Goal: Communication & Community: Ask a question

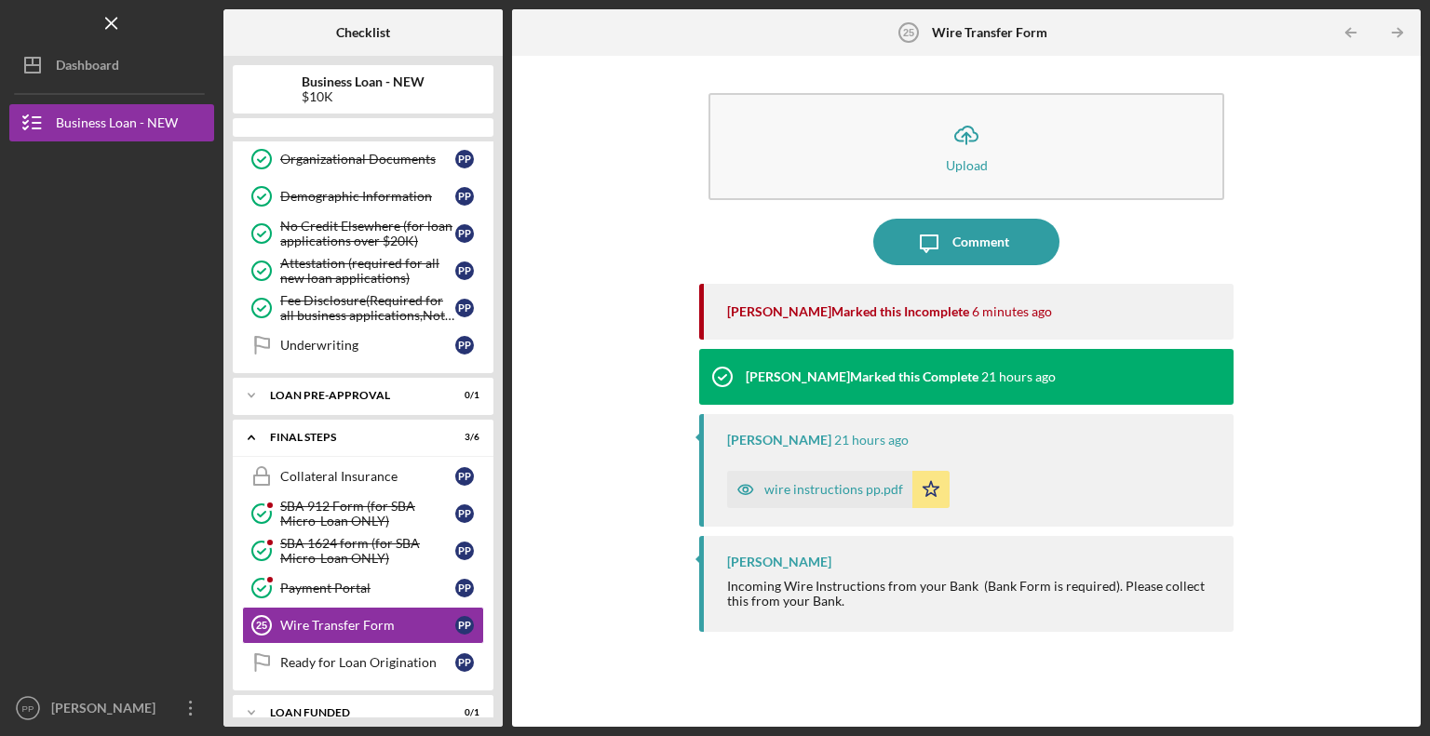
scroll to position [473, 0]
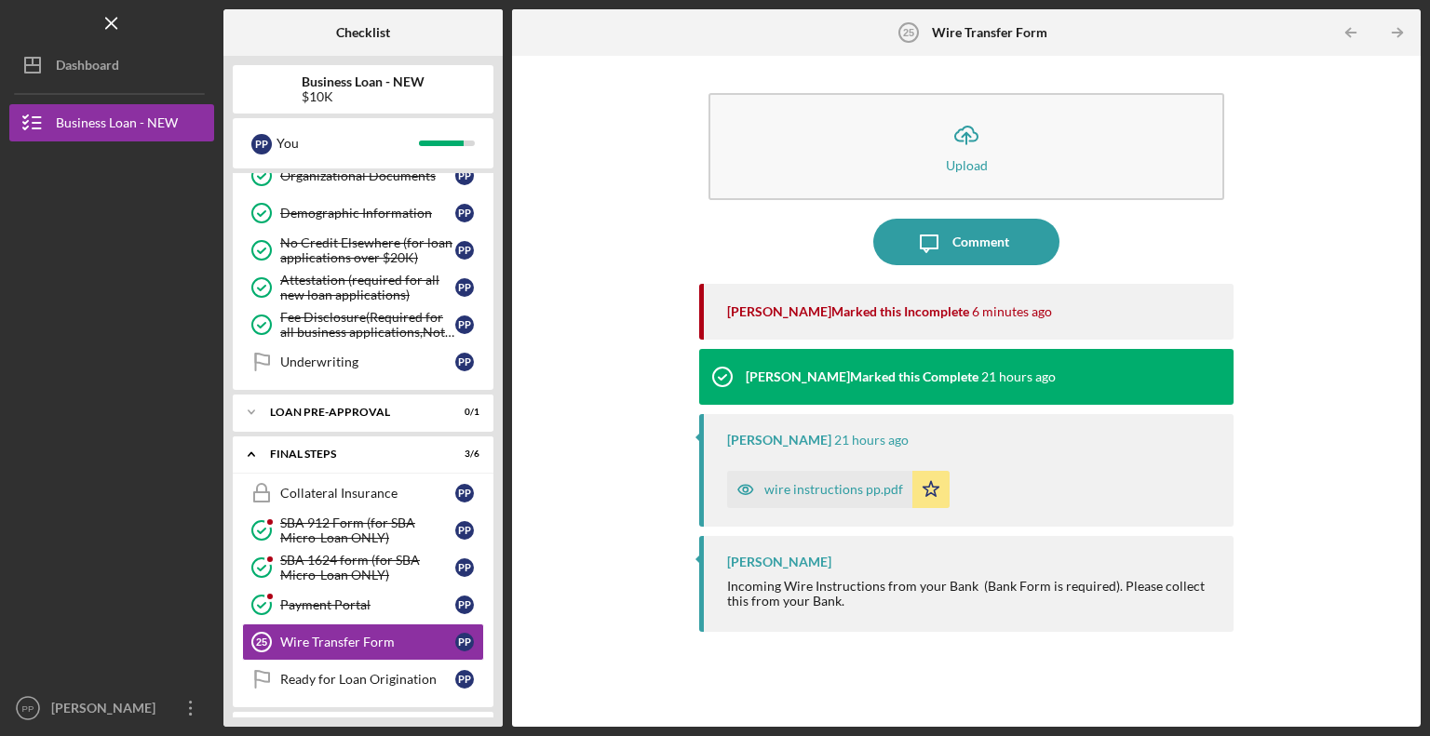
click at [872, 492] on div "wire instructions pp.pdf" at bounding box center [833, 489] width 139 height 15
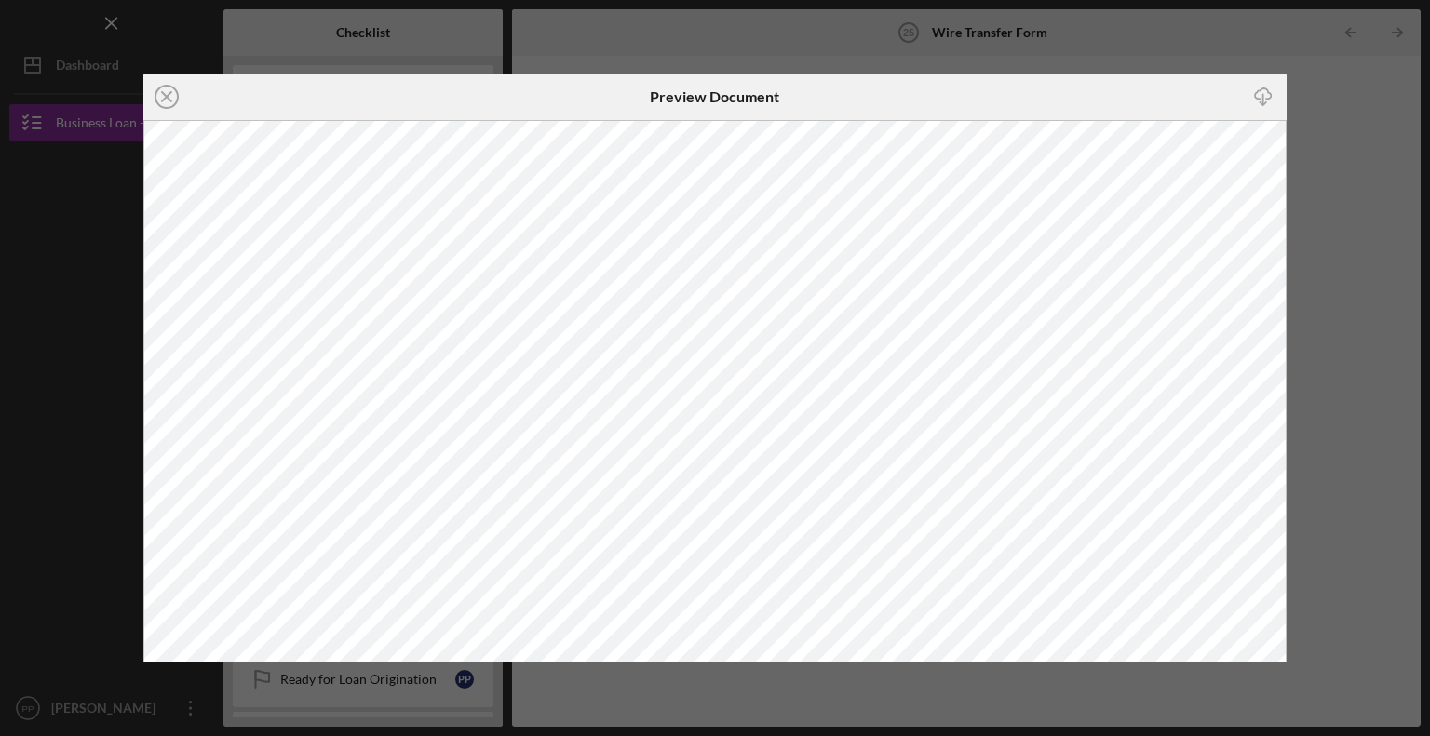
click at [1266, 92] on icon "Icon/Download" at bounding box center [1264, 97] width 42 height 42
click at [1330, 218] on div "Icon/Close Preview Document Icon/Download" at bounding box center [715, 368] width 1430 height 736
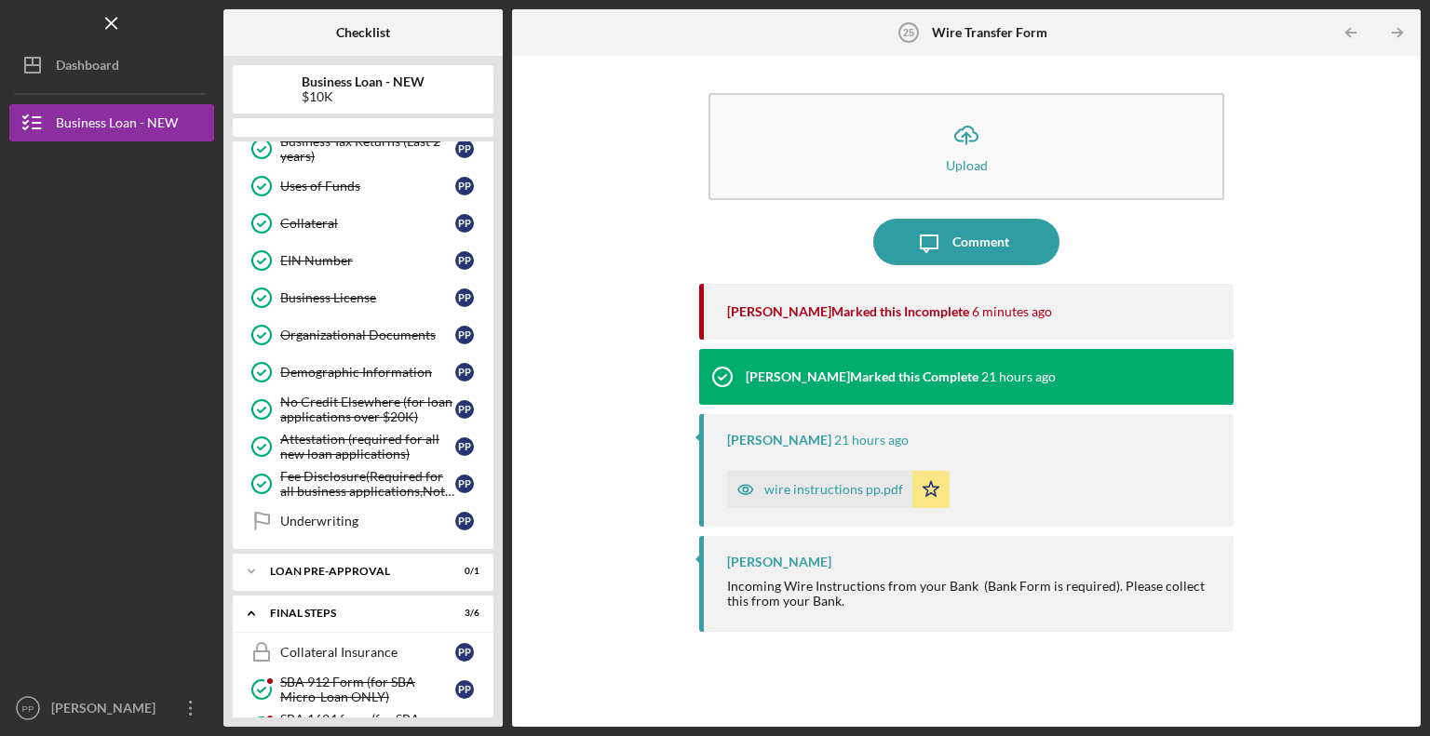
scroll to position [473, 0]
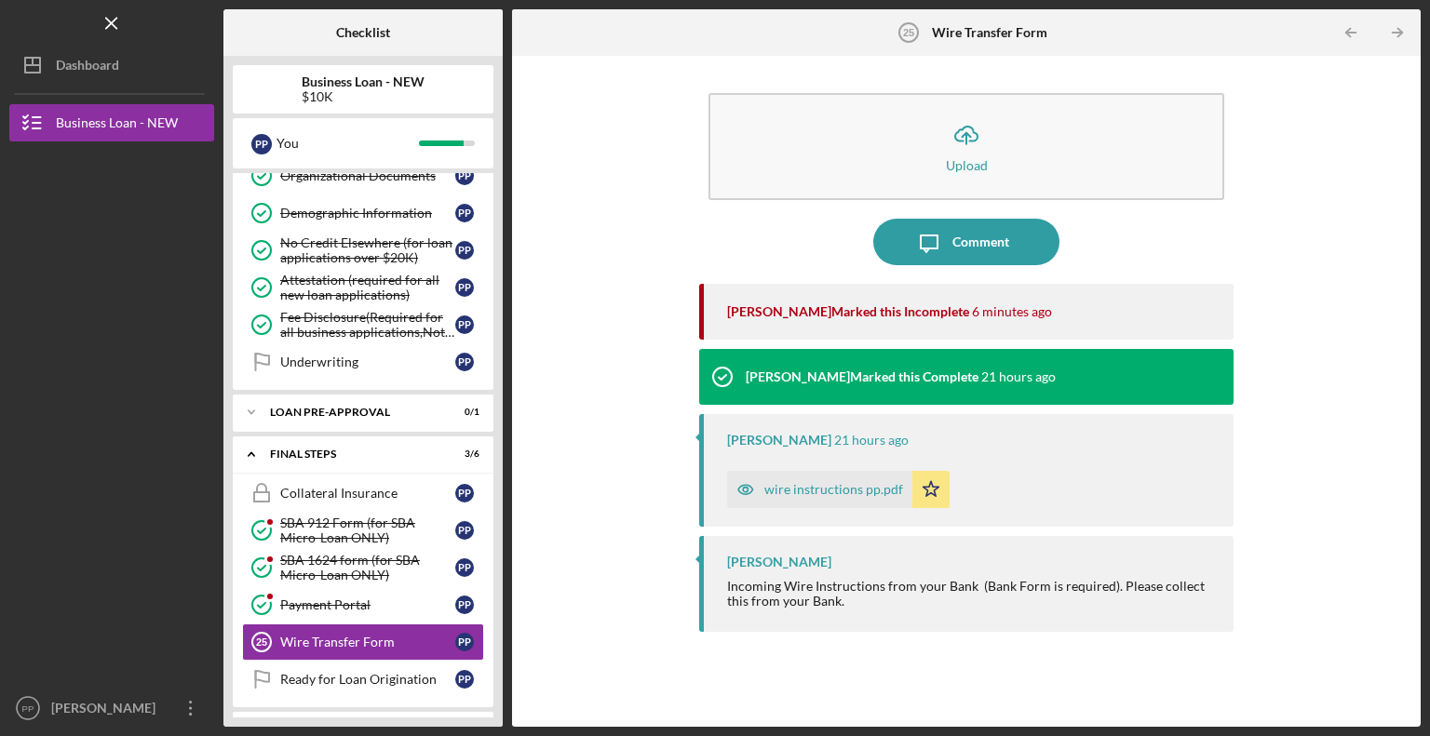
click at [625, 458] on div "Icon/Upload Upload Icon/Message Comment [PERSON_NAME] Marked this Incomplete 6 …" at bounding box center [966, 391] width 890 height 653
click at [400, 642] on link "Wire Transfer Form 25 Wire Transfer Form P P" at bounding box center [363, 642] width 242 height 37
click at [963, 242] on div "Comment" at bounding box center [980, 242] width 57 height 47
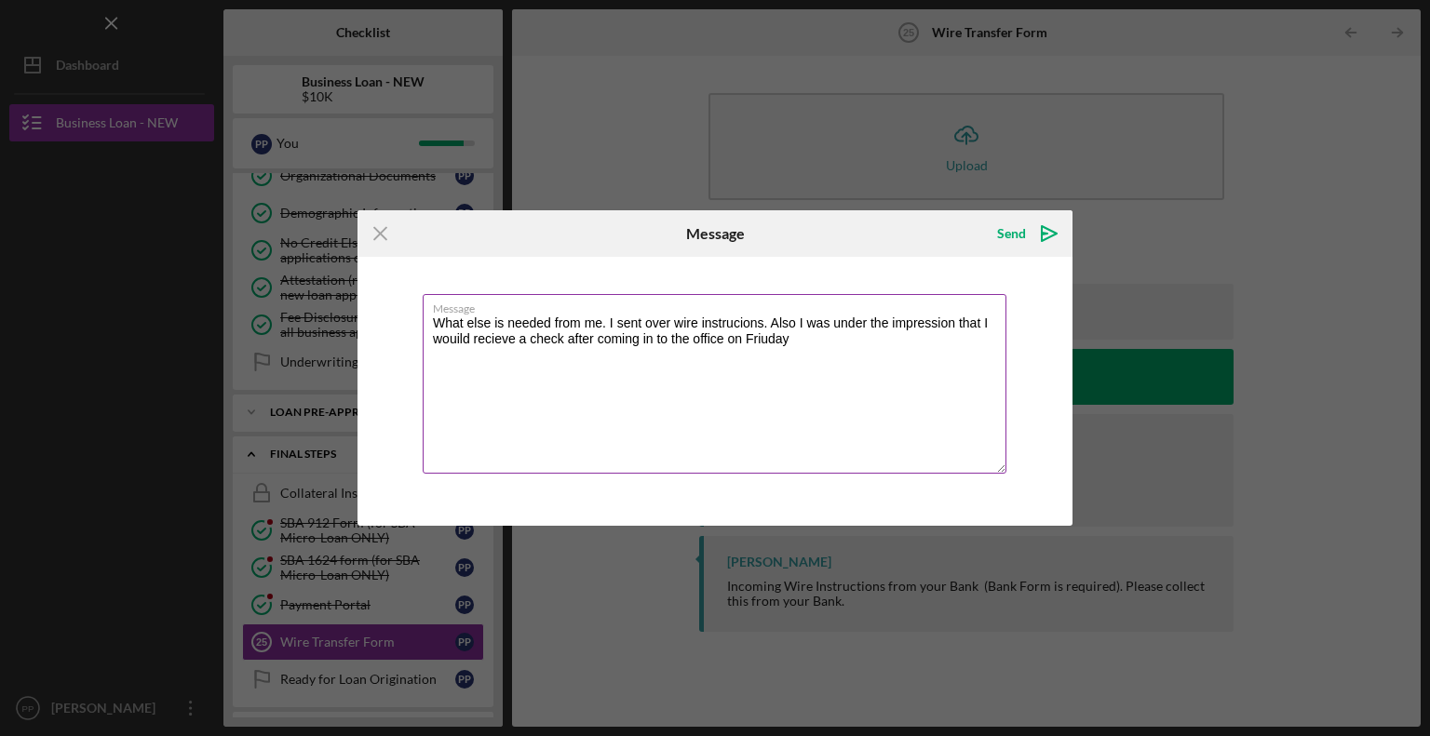
click at [734, 316] on textarea "What else is needed from me. I sent over wire instrucions. Also I was under the…" at bounding box center [715, 384] width 584 height 180
click at [500, 343] on textarea "What else is needed from me. I sent over wire instructions. Also I was under th…" at bounding box center [715, 384] width 584 height 180
click at [499, 332] on textarea "What else is needed from me. I sent over wire instructions. Also I was under th…" at bounding box center [715, 384] width 584 height 180
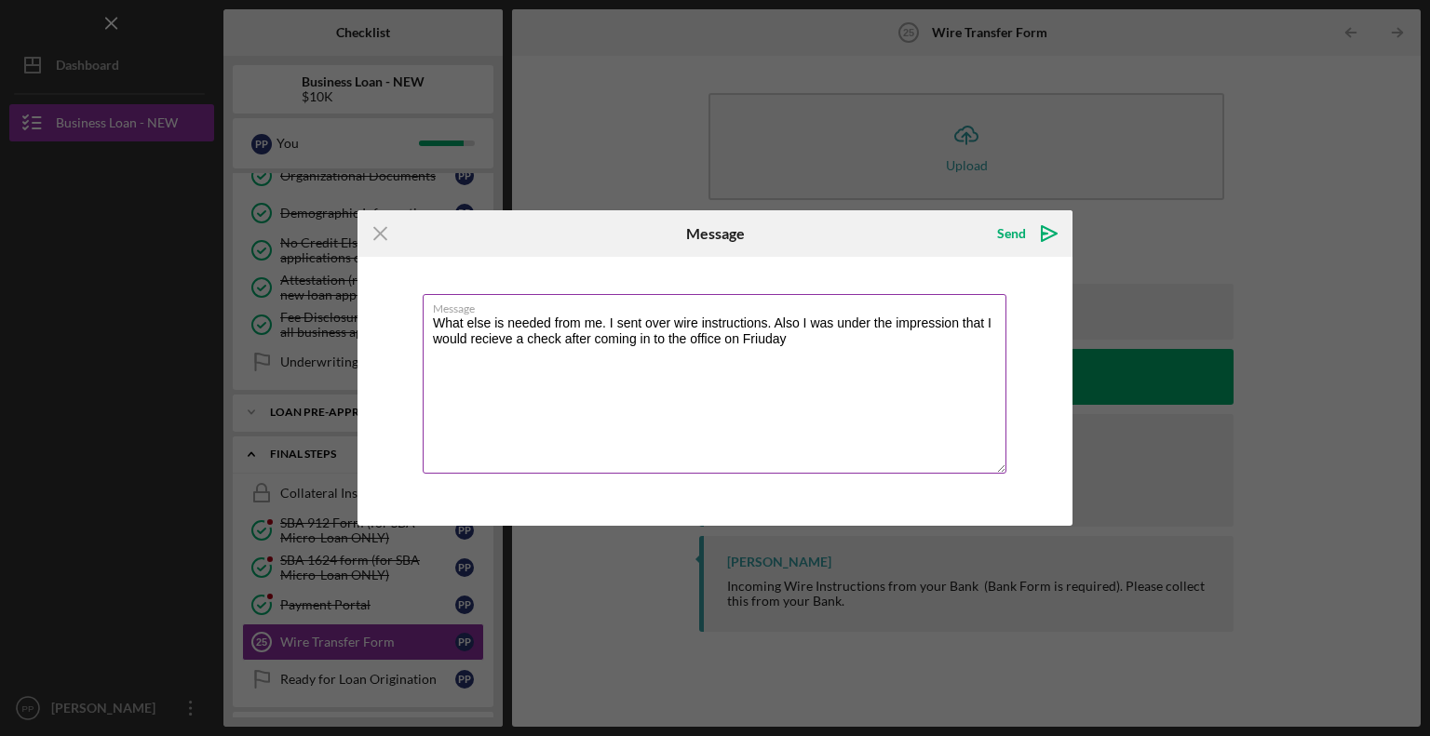
click at [499, 332] on textarea "What else is needed from me. I sent over wire instructions. Also I was under th…" at bounding box center [715, 384] width 584 height 180
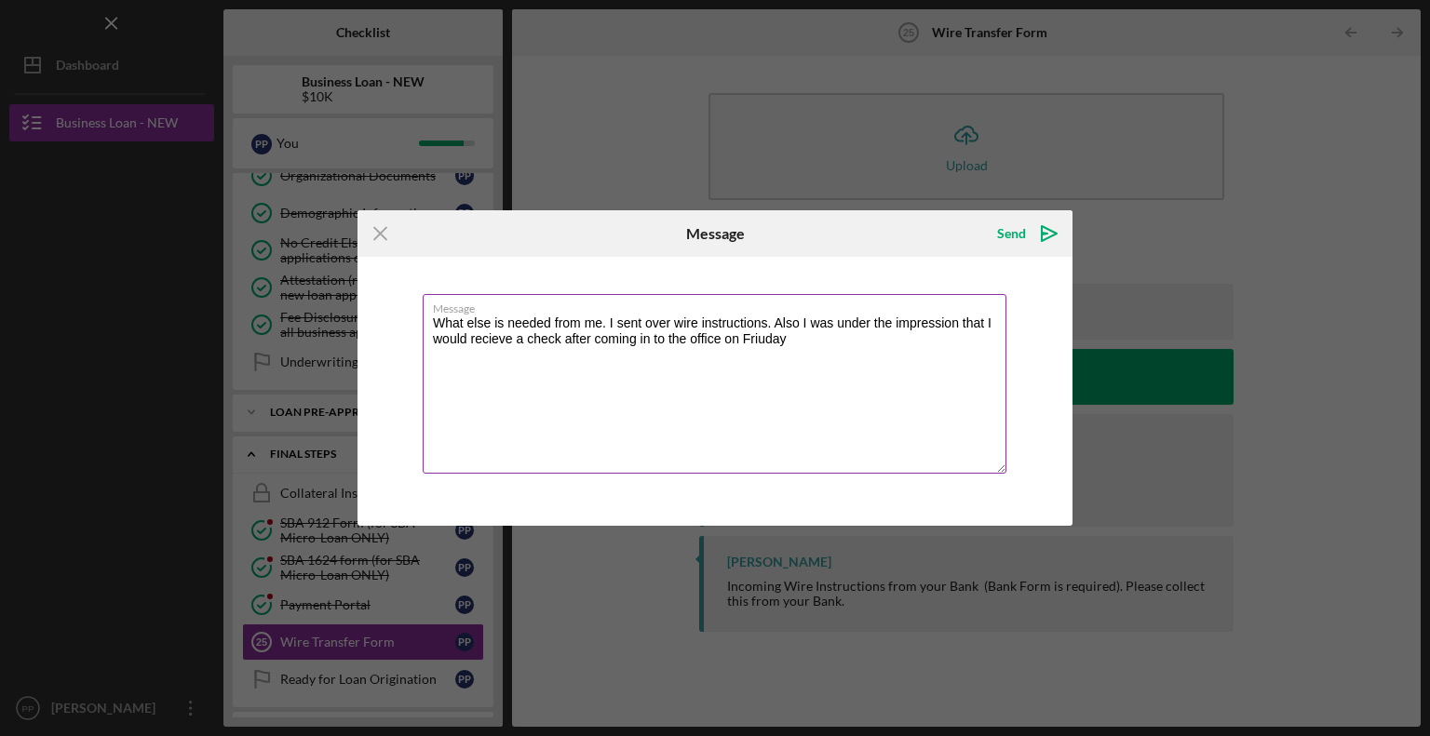
click at [484, 340] on textarea "What else is needed from me. I sent over wire instructions. Also I was under th…" at bounding box center [715, 384] width 584 height 180
click at [517, 341] on textarea "What else is needed from me. I sent over wire instructions. Also I was under th…" at bounding box center [715, 384] width 584 height 180
click at [508, 334] on textarea "What else is needed from me. I sent over wire instructions. Also I was under th…" at bounding box center [715, 384] width 584 height 180
click at [424, 375] on textarea "What else is needed from me. I sent over wire instructions. Also I was under th…" at bounding box center [715, 384] width 584 height 180
click at [493, 337] on textarea "What else is needed from me. I sent over wire instructions. Also I was under th…" at bounding box center [715, 384] width 584 height 180
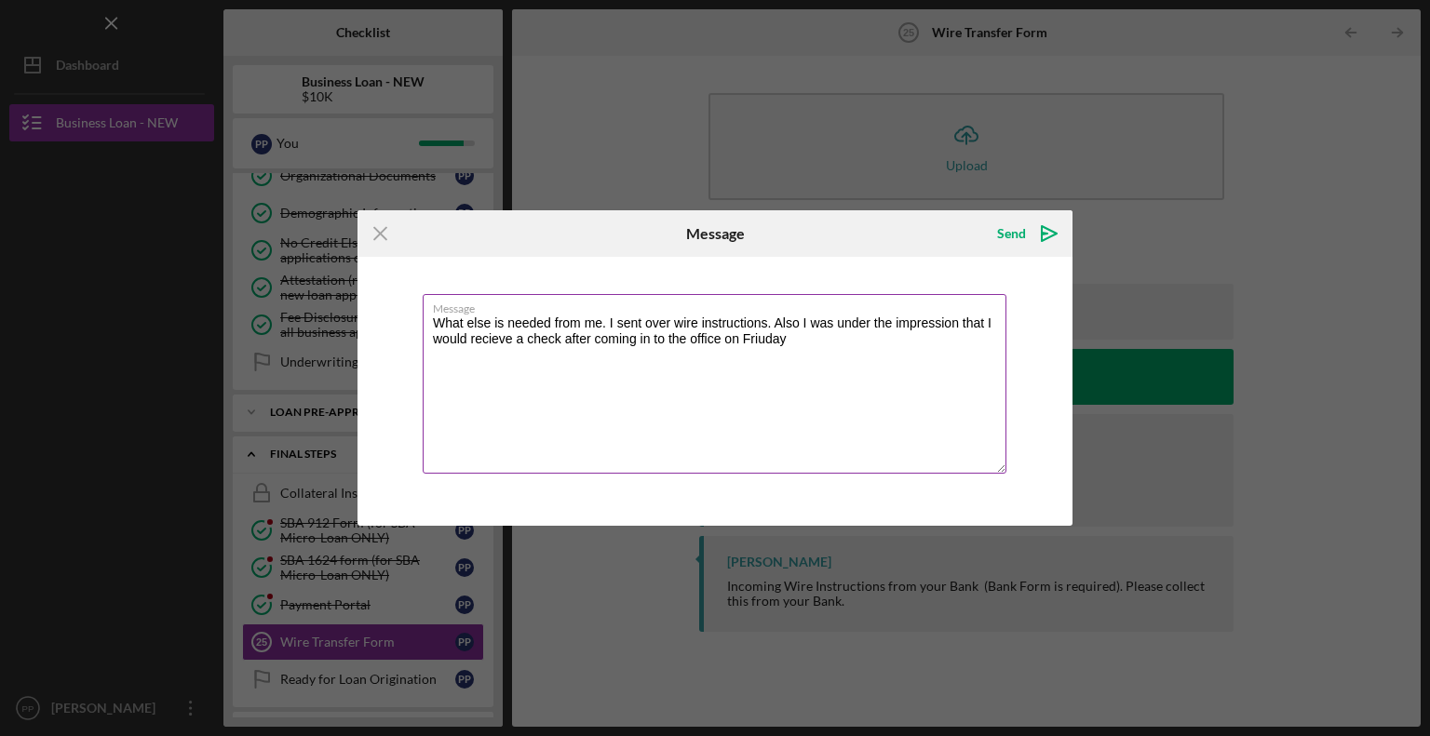
click at [493, 337] on textarea "What else is needed from me. I sent over wire instructions. Also I was under th…" at bounding box center [715, 384] width 584 height 180
click at [510, 337] on textarea "What else is needed from me. I sent over wire instructions. Also I was under th…" at bounding box center [715, 384] width 584 height 180
click at [507, 341] on textarea "What else is needed from me. I sent over wire instructions. Also I was under th…" at bounding box center [715, 384] width 584 height 180
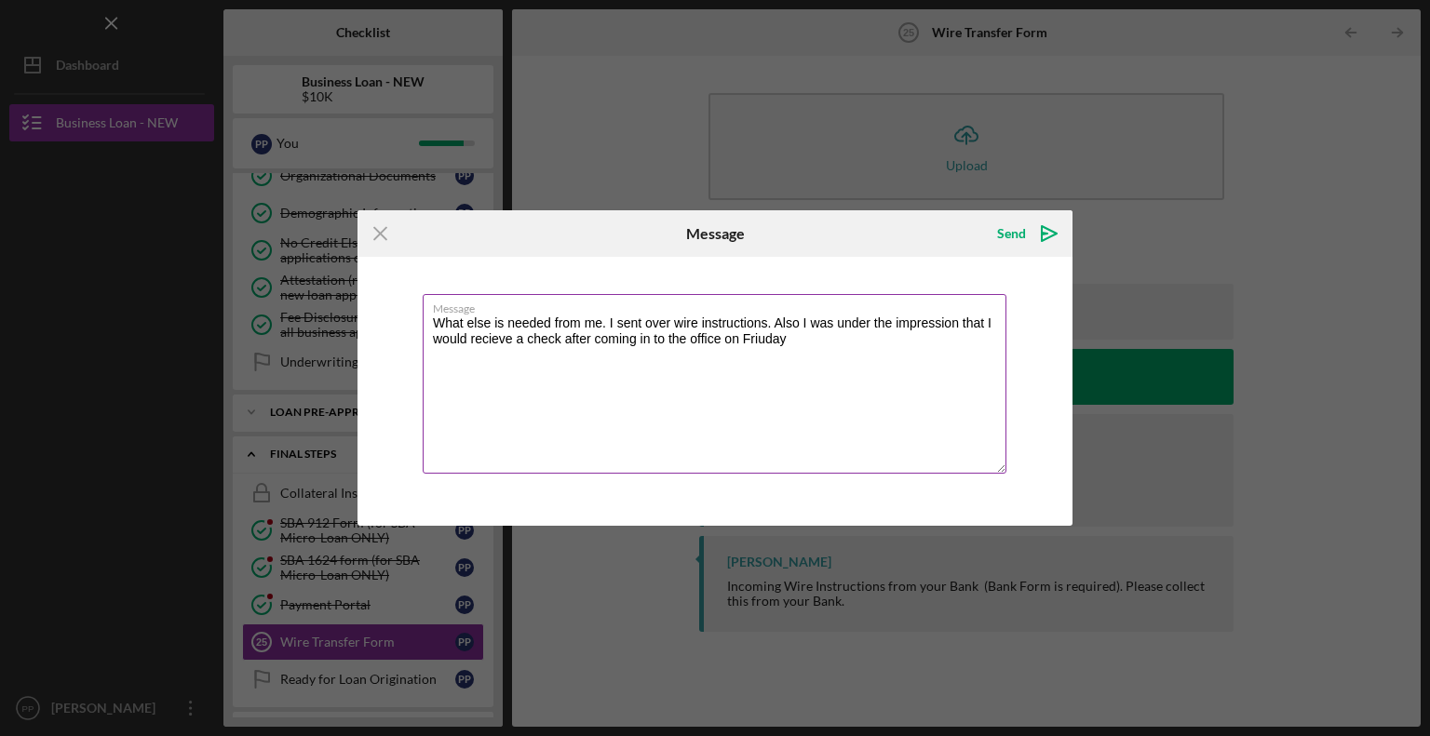
click at [507, 341] on textarea "What else is needed from me. I sent over wire instructions. Also I was under th…" at bounding box center [715, 384] width 584 height 180
click at [763, 337] on textarea "What else is needed from me. I sent over wire instructions. Also I was under th…" at bounding box center [715, 384] width 584 height 180
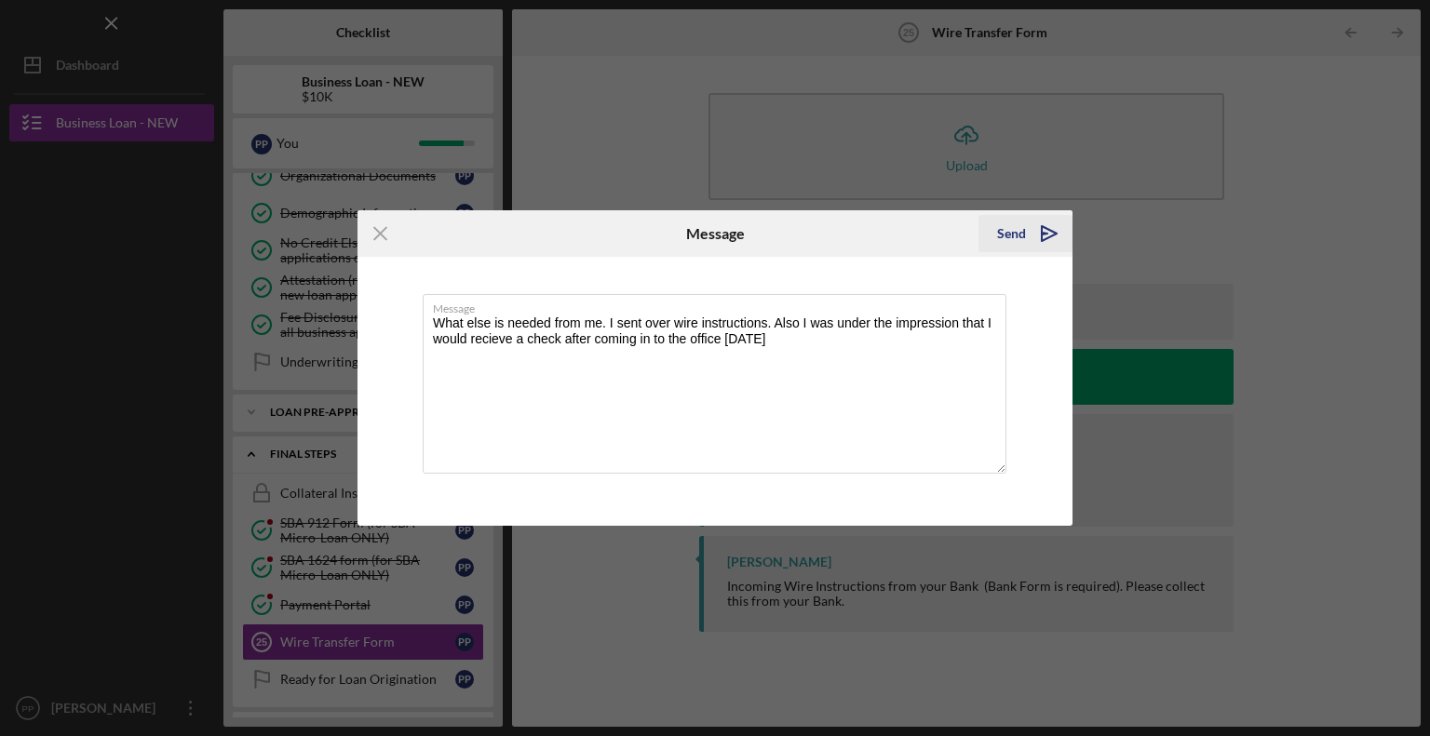
type textarea "What else is needed from me. I sent over wire instructions. Also I was under th…"
click at [1050, 226] on icon "Icon/icon-invite-send" at bounding box center [1049, 233] width 47 height 47
